Goal: Information Seeking & Learning: Understand process/instructions

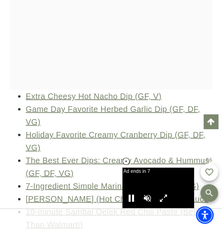
click at [126, 159] on icon at bounding box center [126, 161] width 7 height 7
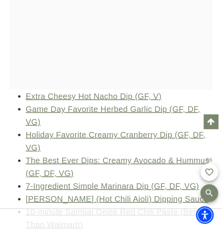
click at [206, 93] on li "Extra Cheesy Hot Nacho Dip (GF, V)" at bounding box center [119, 95] width 187 height 13
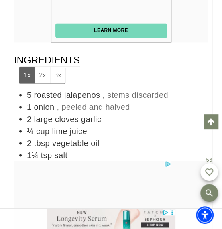
click at [42, 67] on button "2x" at bounding box center [42, 75] width 15 height 16
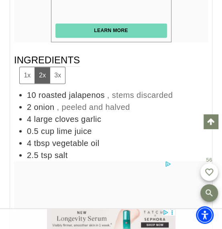
click at [24, 67] on button "1x" at bounding box center [27, 75] width 15 height 16
